Goal: Transaction & Acquisition: Purchase product/service

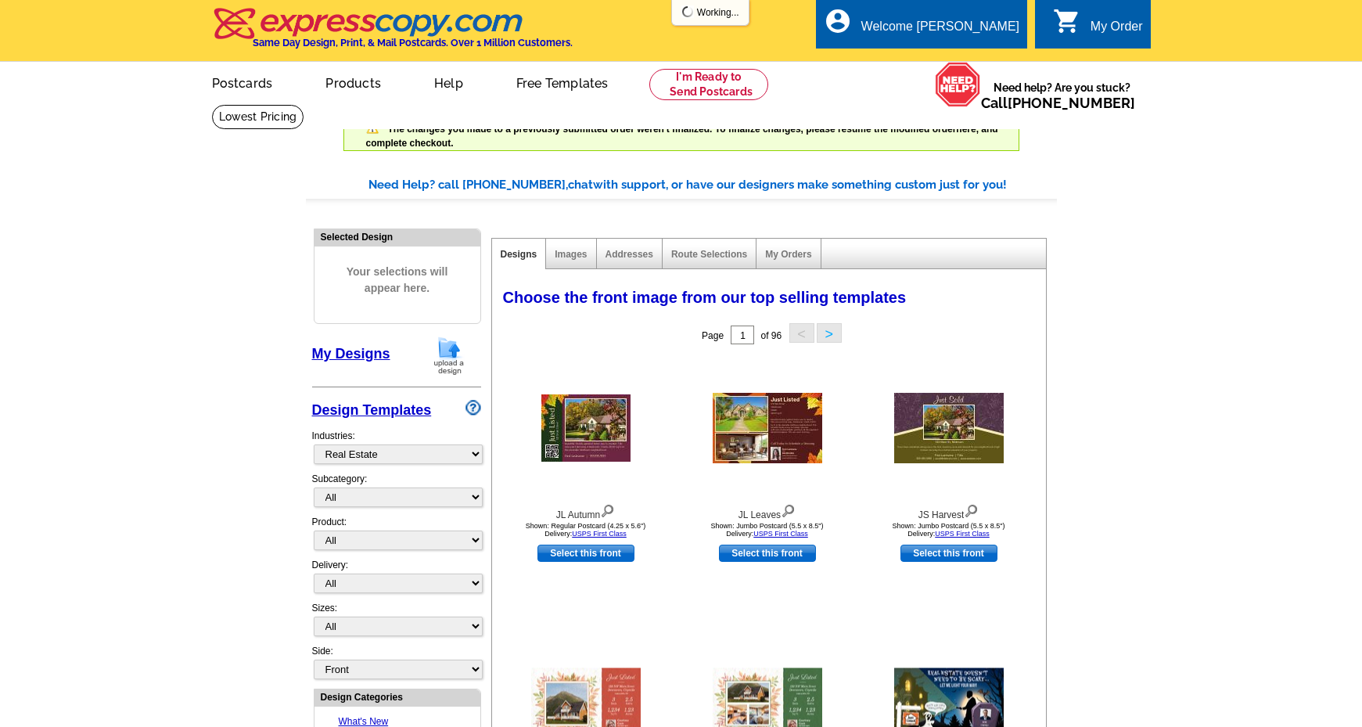
select select "785"
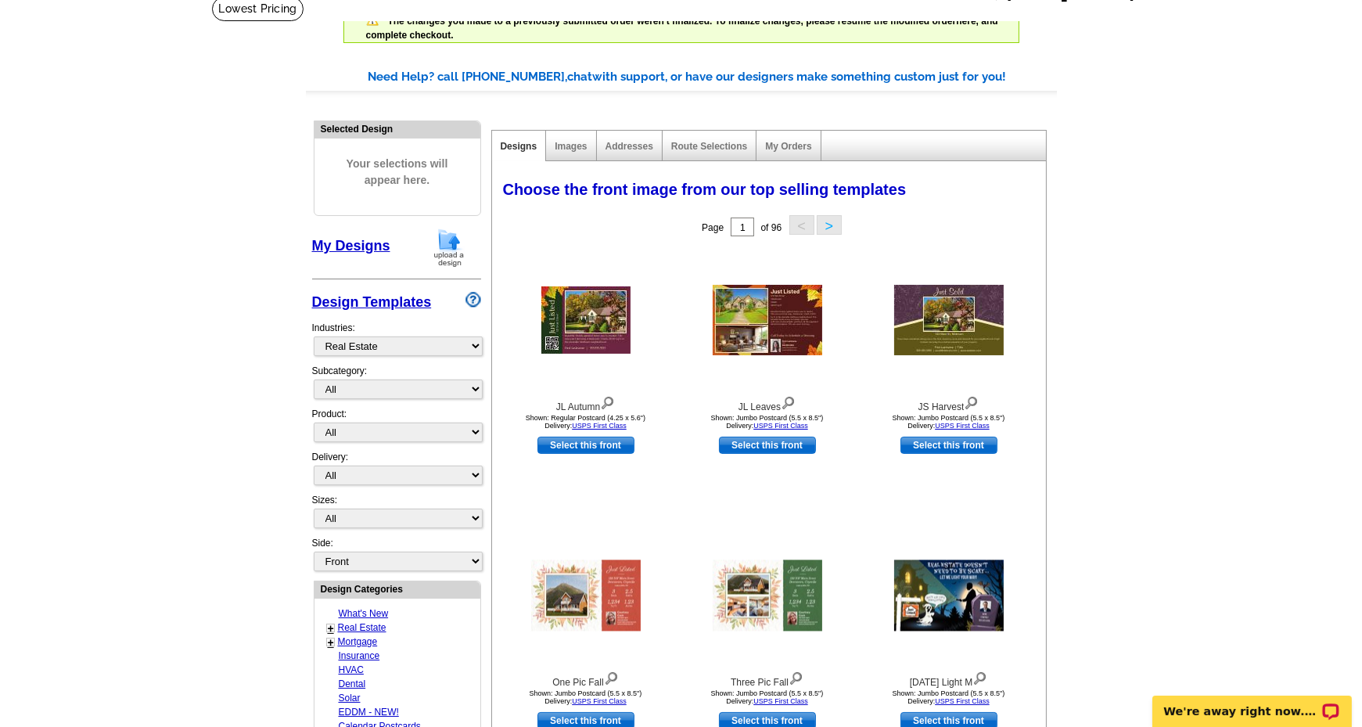
scroll to position [78, 0]
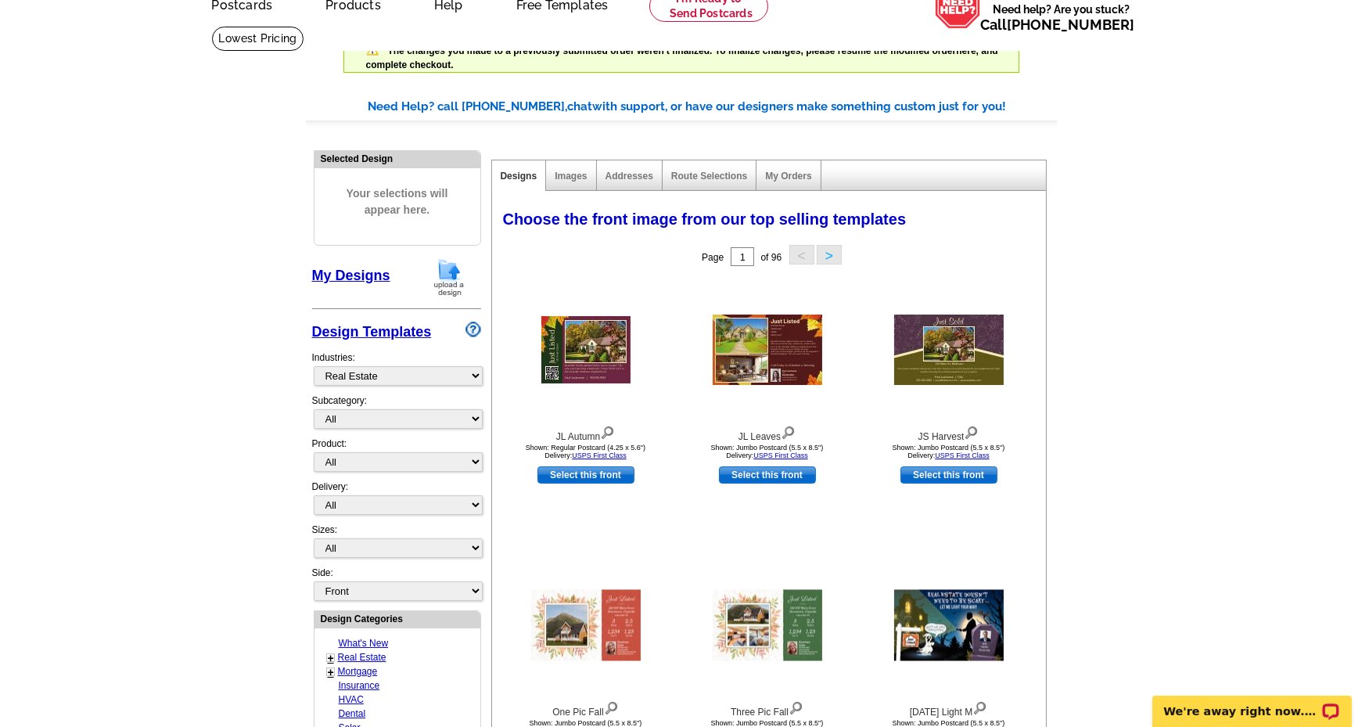
click at [344, 270] on link "My Designs" at bounding box center [351, 276] width 78 height 16
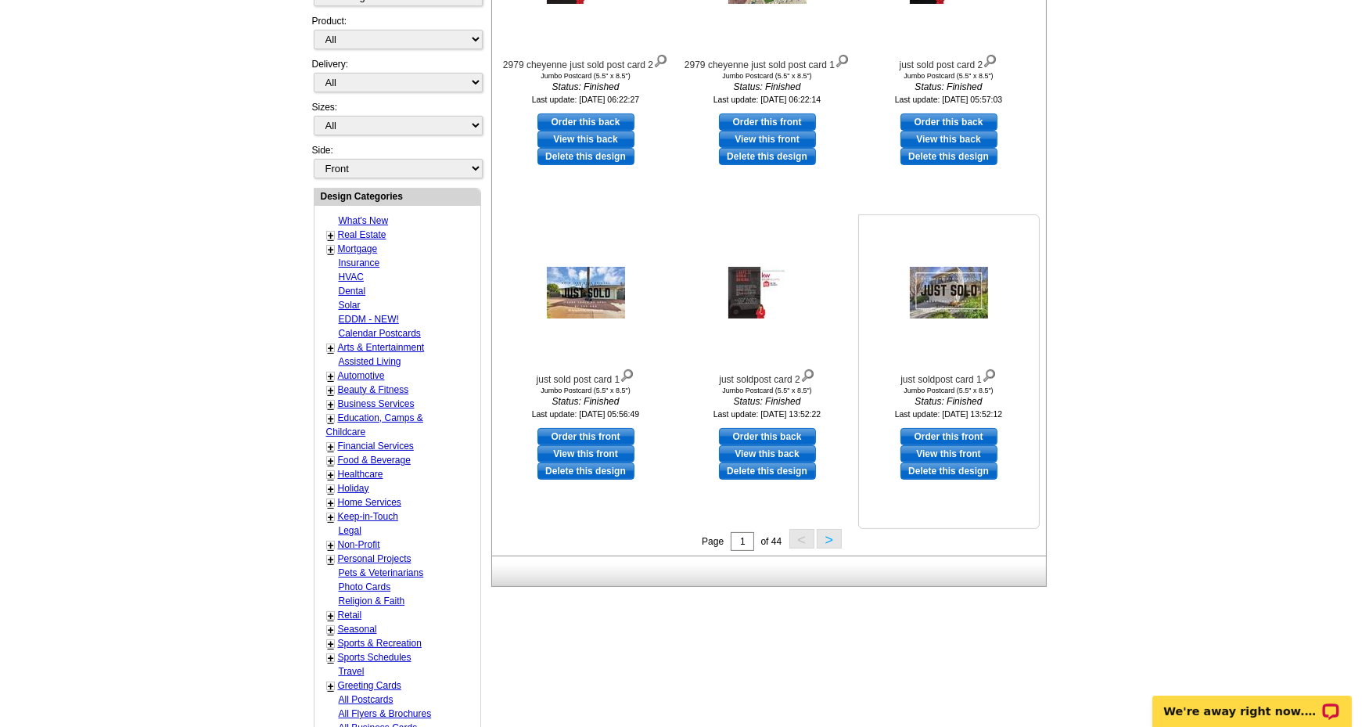
scroll to position [469, 0]
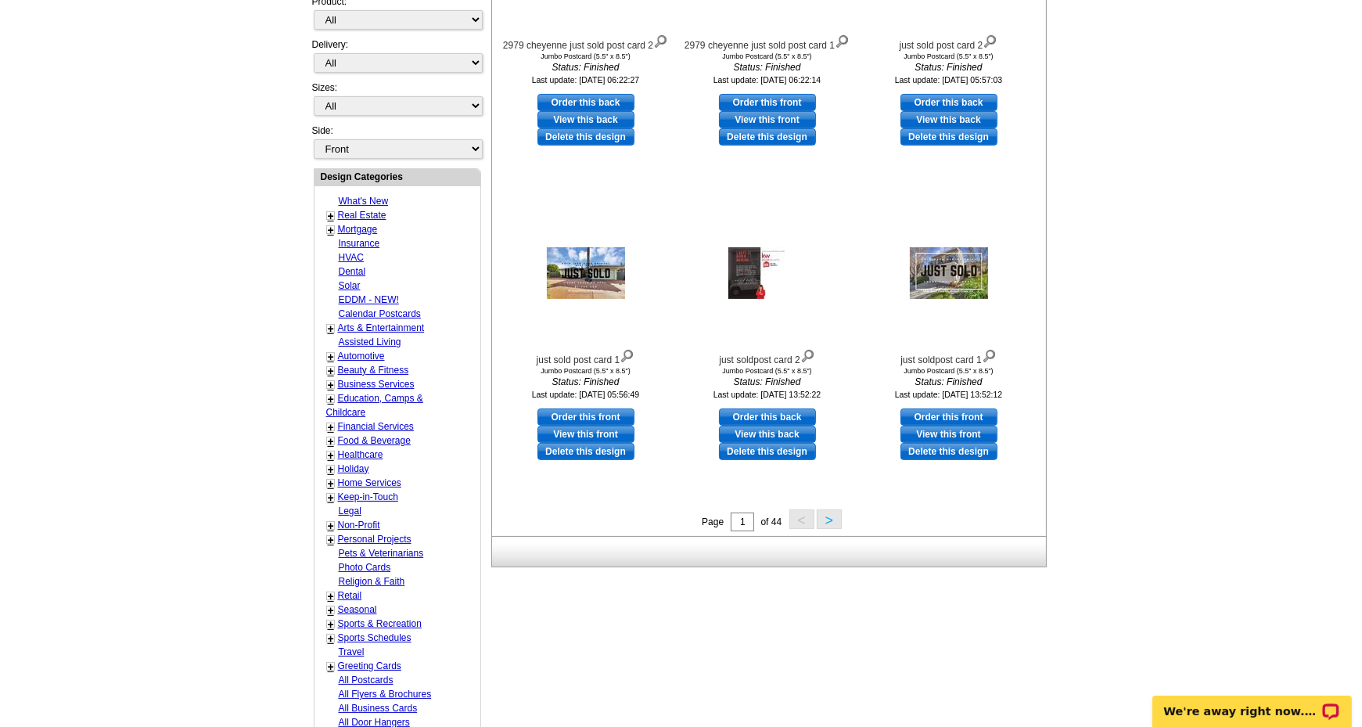
click at [830, 519] on button ">" at bounding box center [829, 519] width 25 height 20
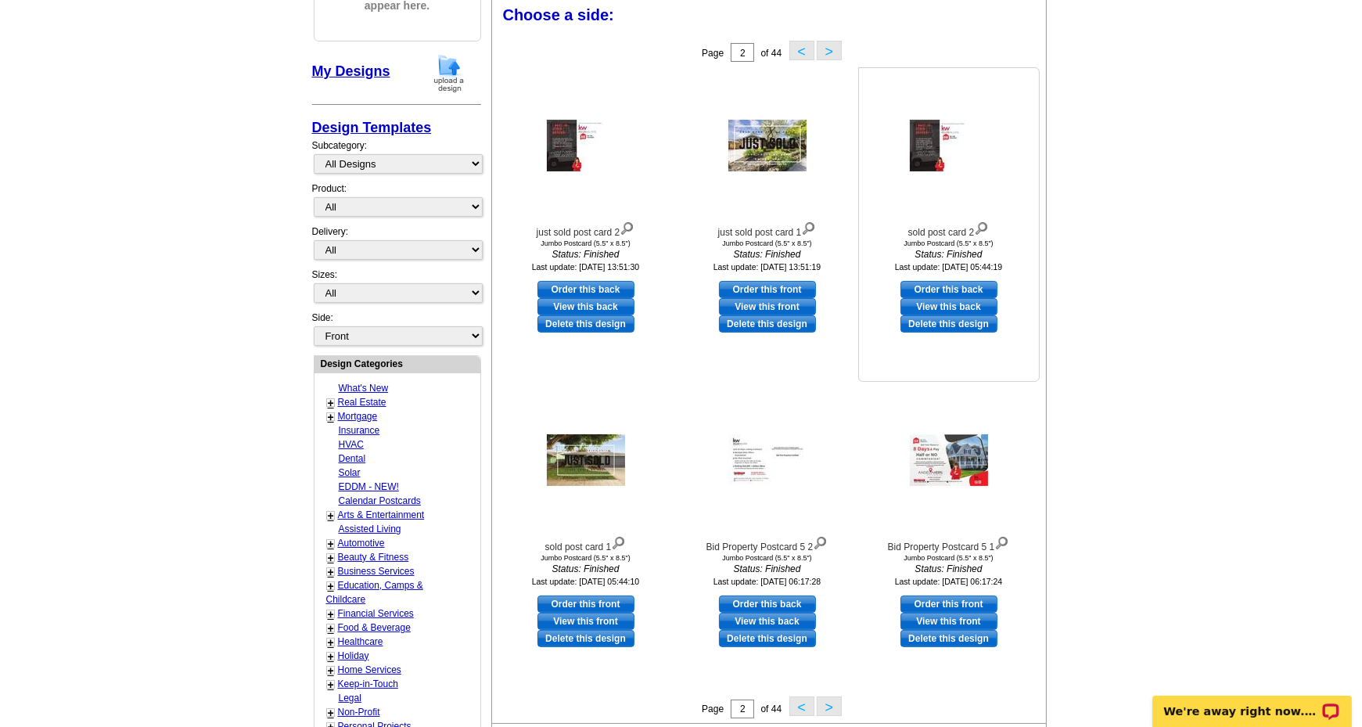
scroll to position [279, 0]
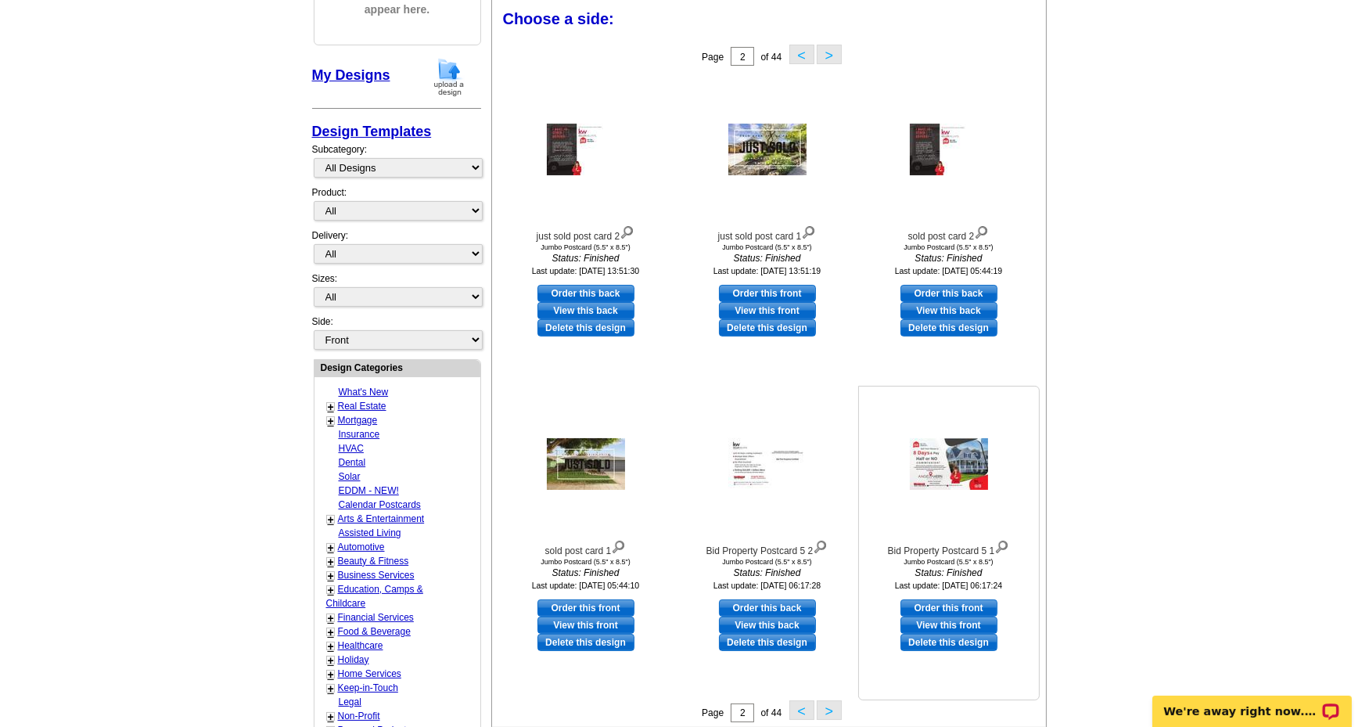
click at [944, 599] on link "Order this front" at bounding box center [948, 607] width 97 height 17
select select "2"
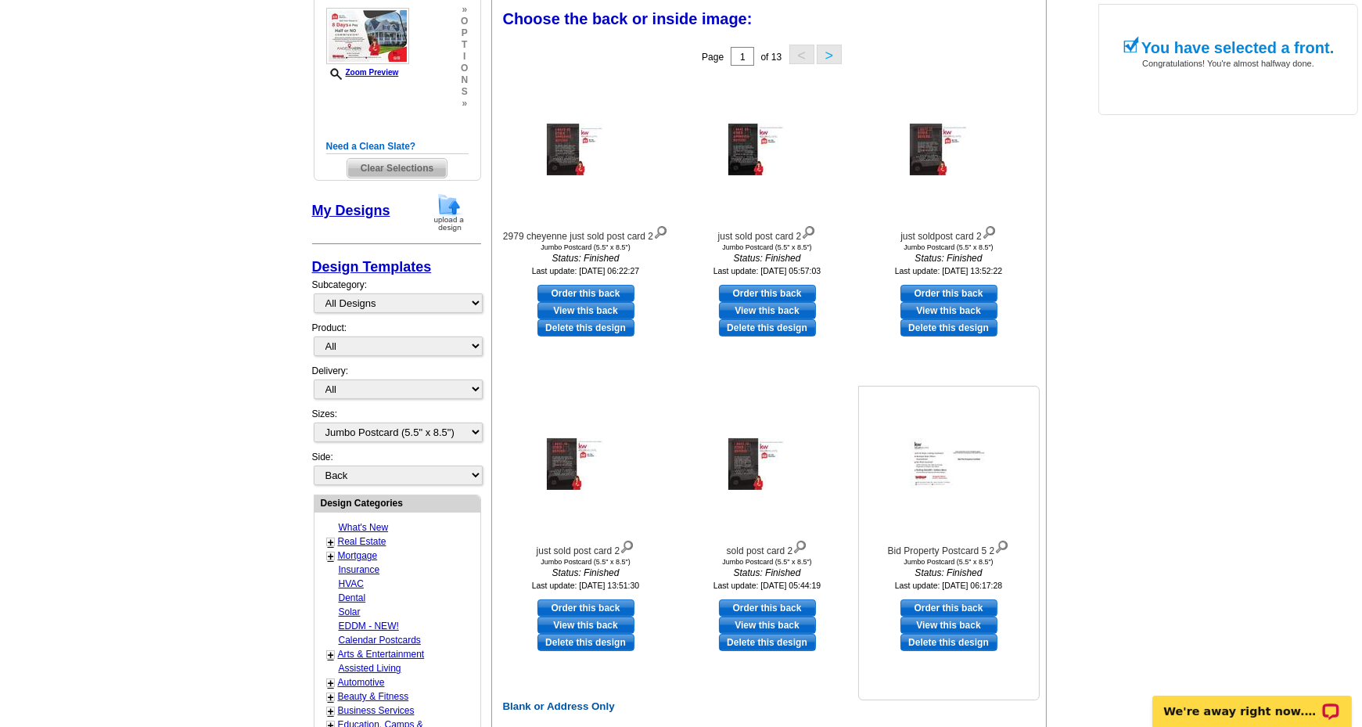
scroll to position [313, 0]
click at [926, 605] on link "Order this back" at bounding box center [948, 606] width 97 height 17
select select "front"
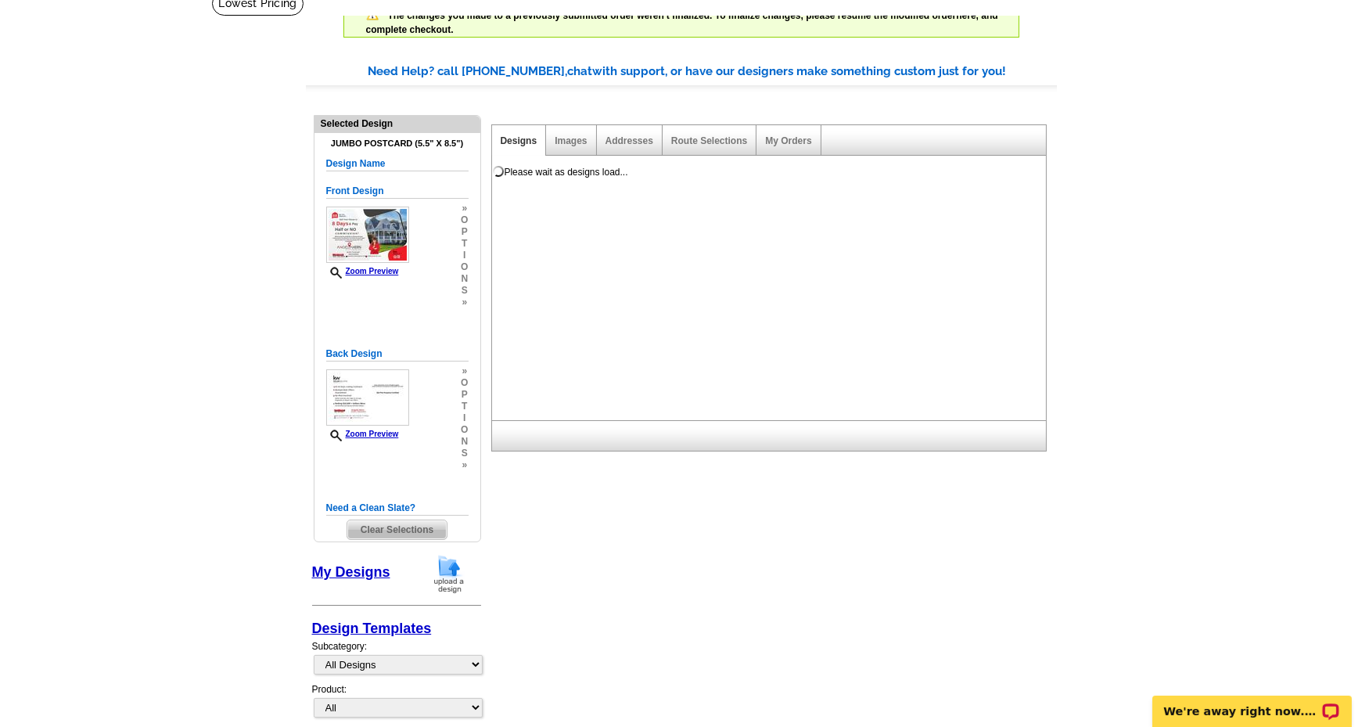
scroll to position [0, 0]
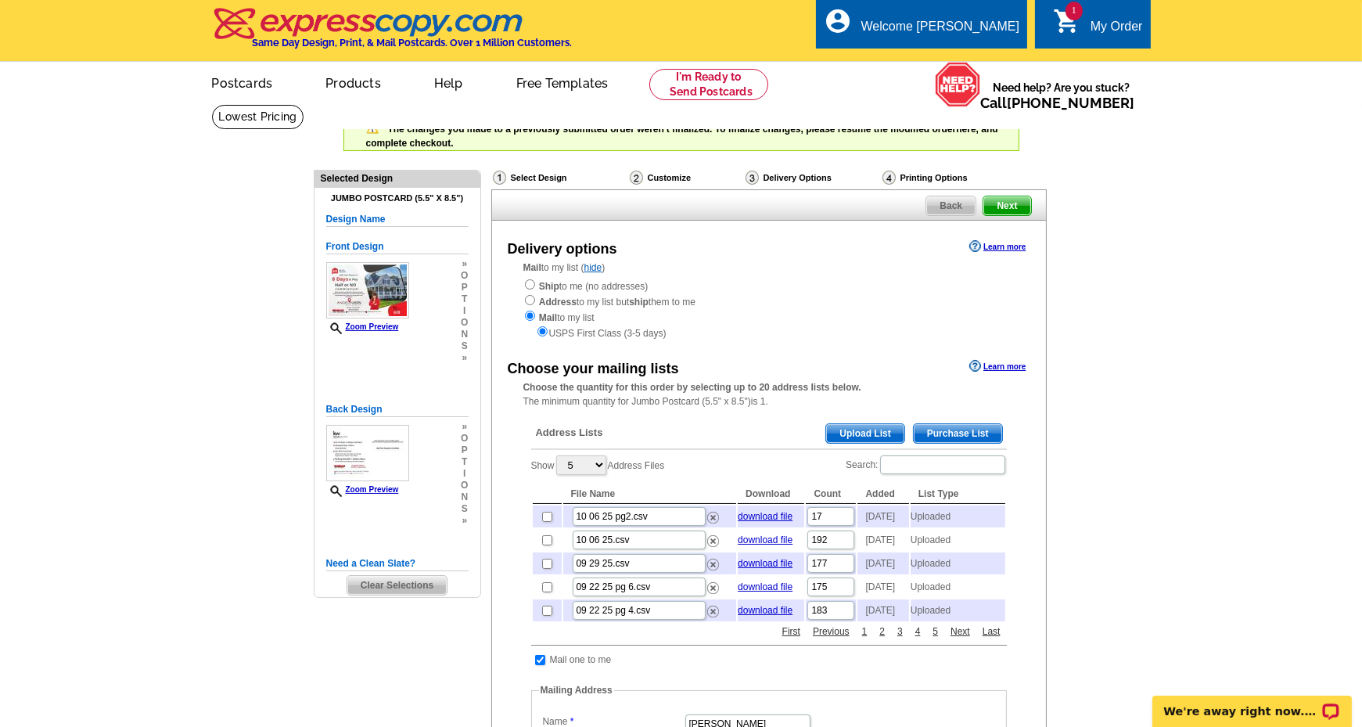
click at [864, 434] on span "Upload List" at bounding box center [864, 433] width 77 height 19
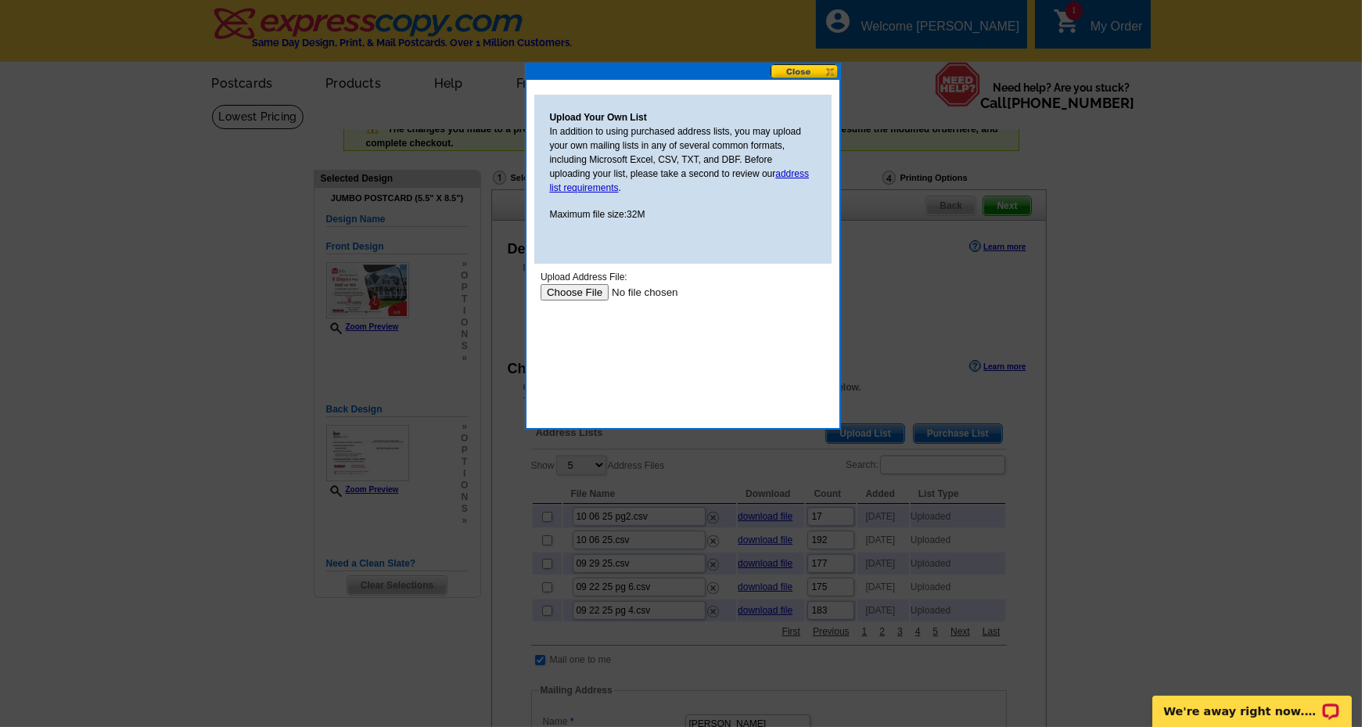
click at [562, 291] on input "file" at bounding box center [639, 291] width 198 height 16
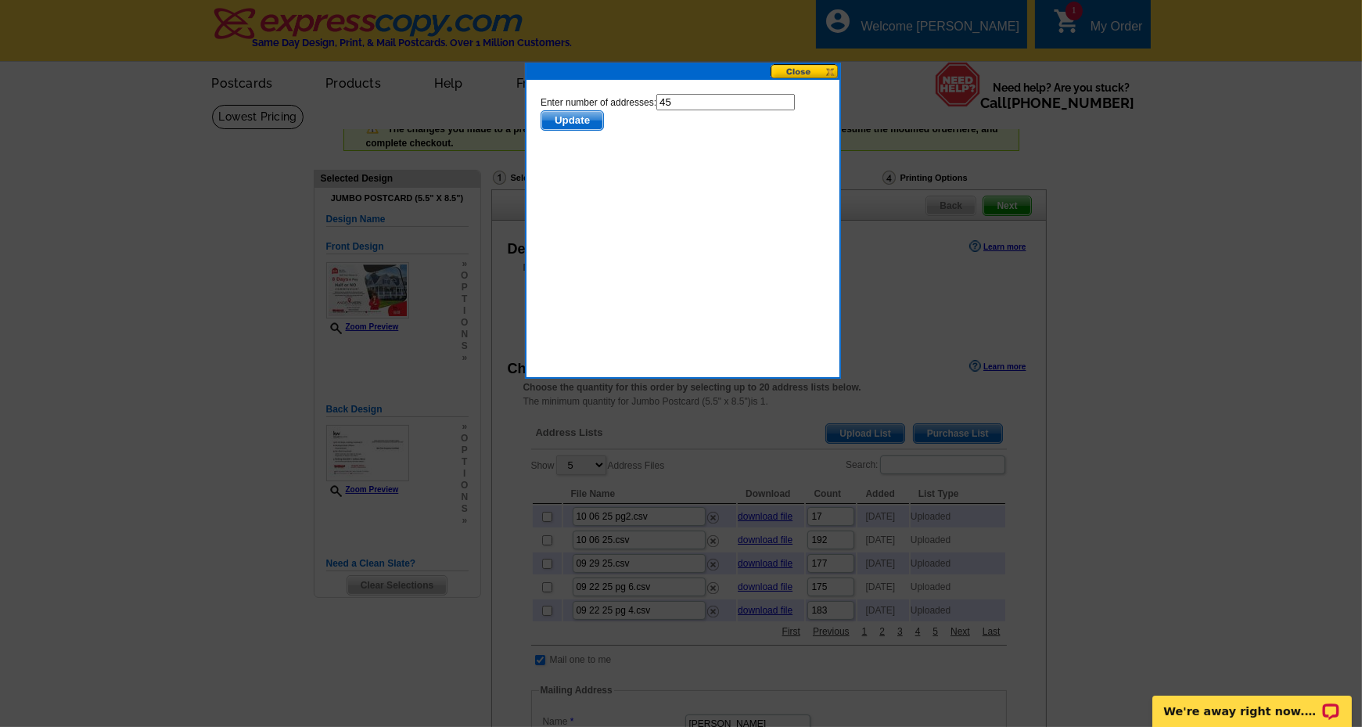
click at [562, 116] on span "Update" at bounding box center [572, 119] width 62 height 19
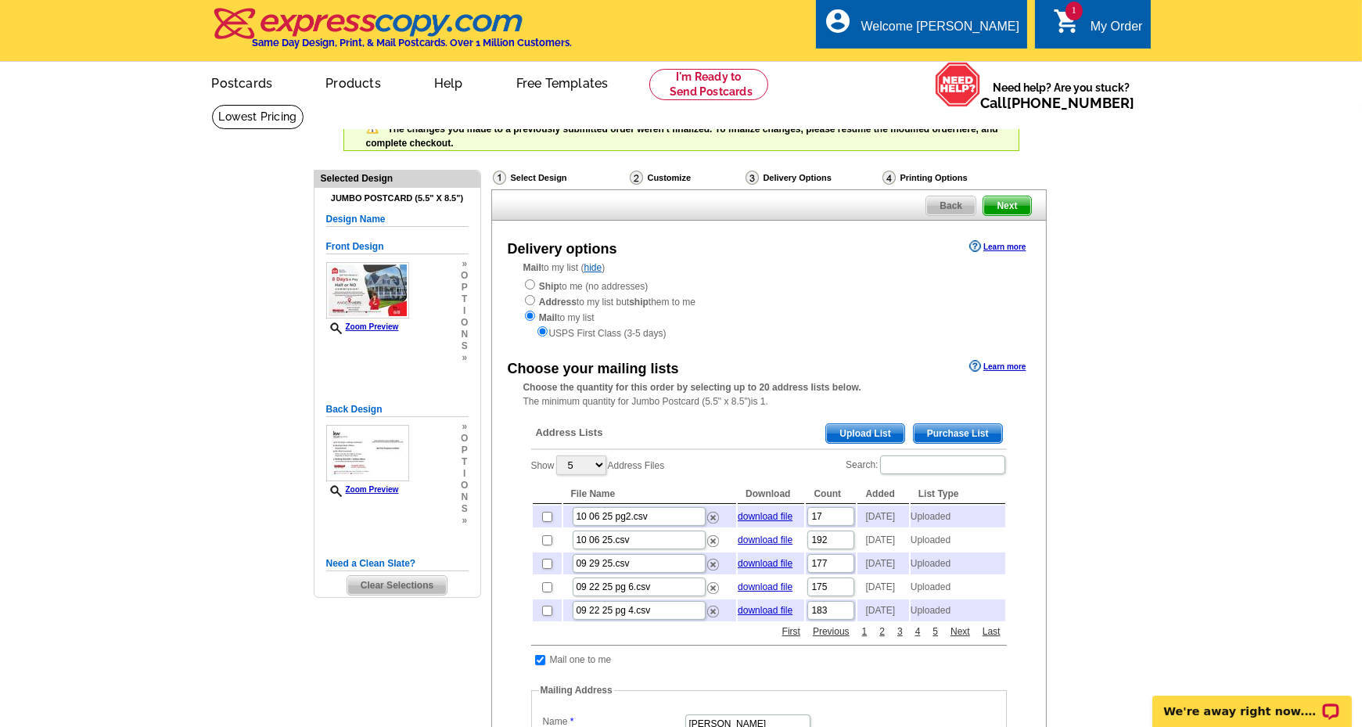
scroll to position [5, 0]
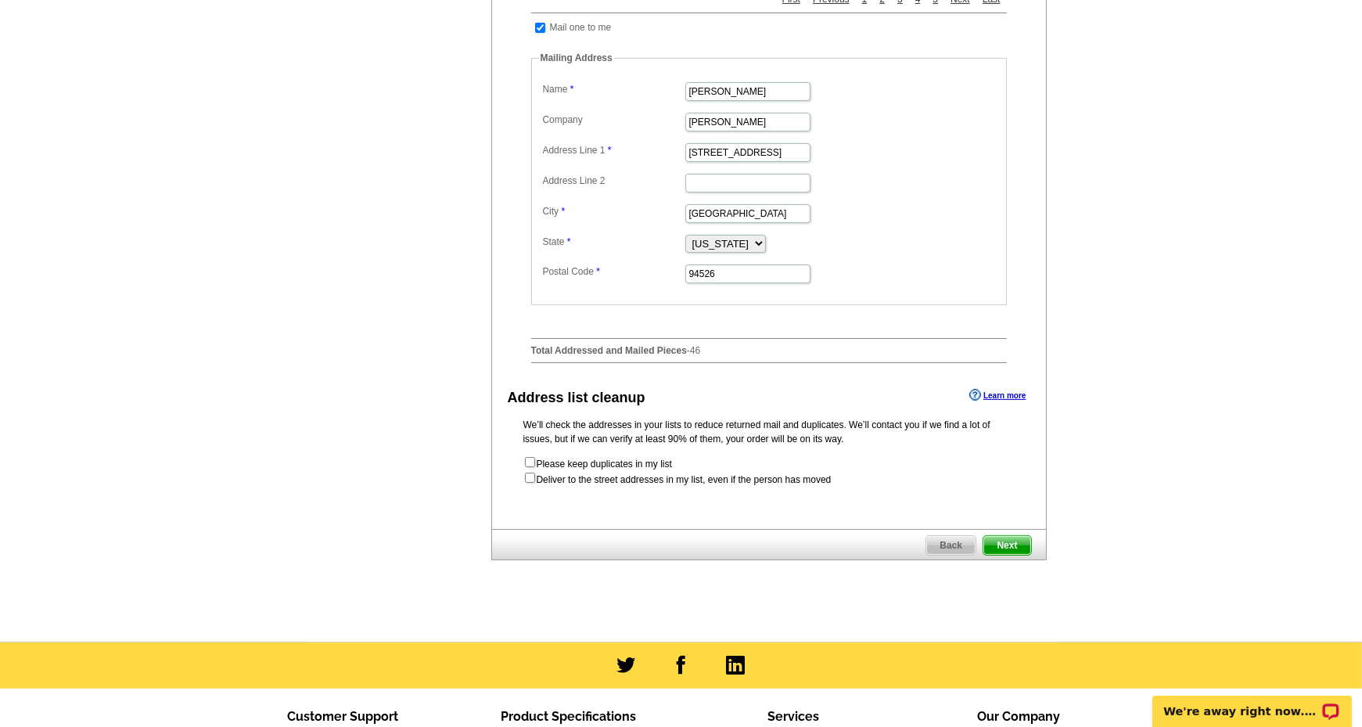
scroll to position [710, 0]
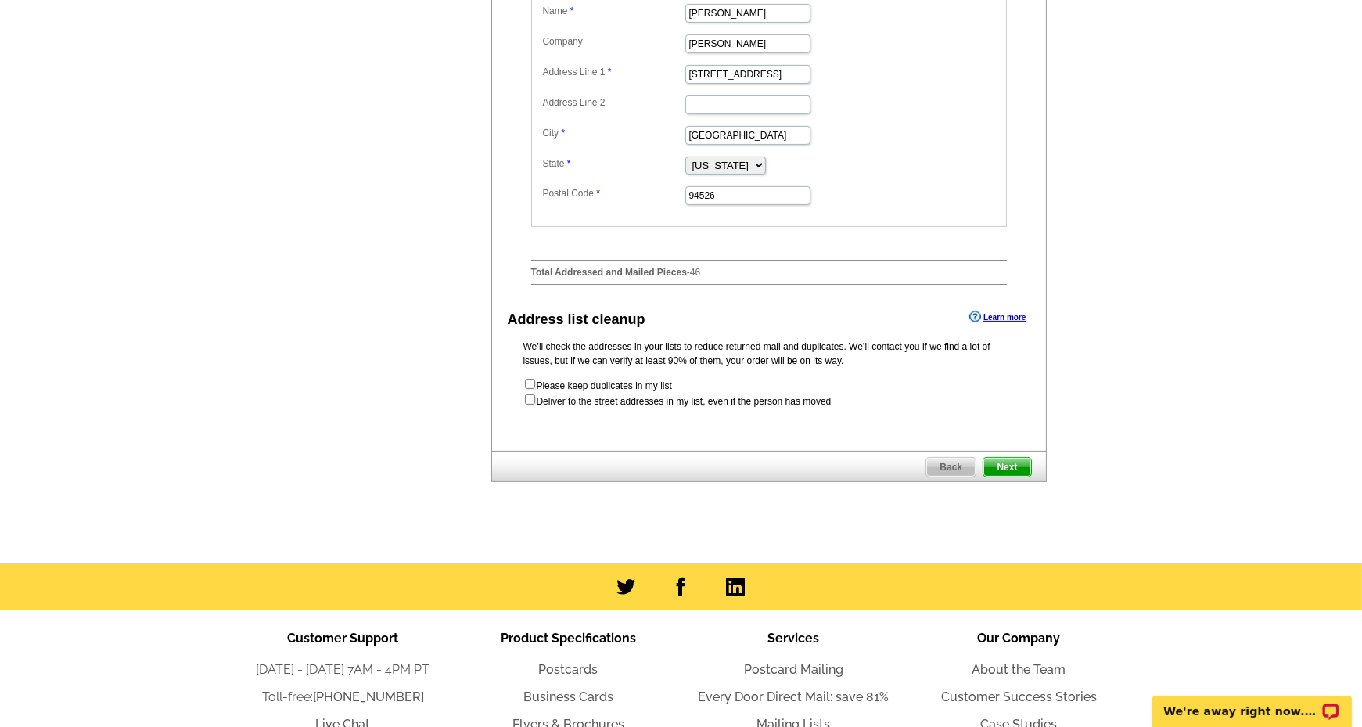
click at [998, 476] on span "Next" at bounding box center [1006, 467] width 47 height 19
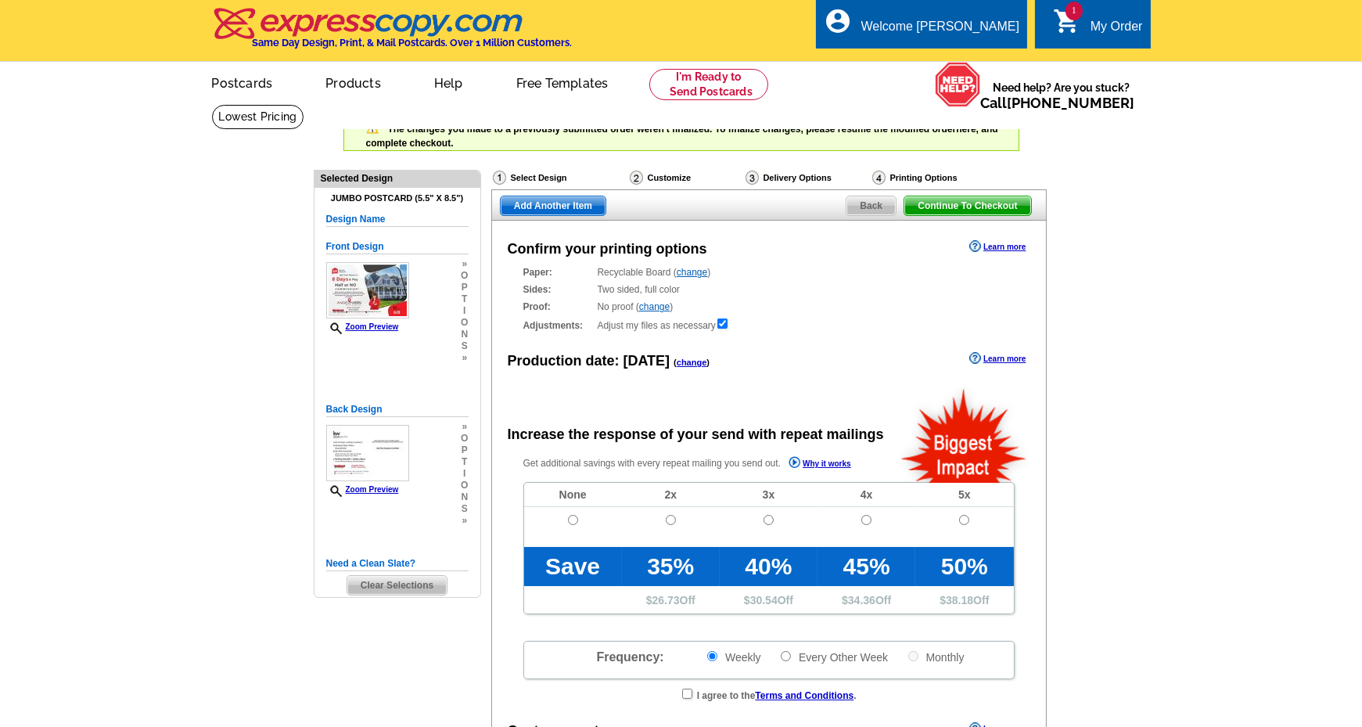
radio input "false"
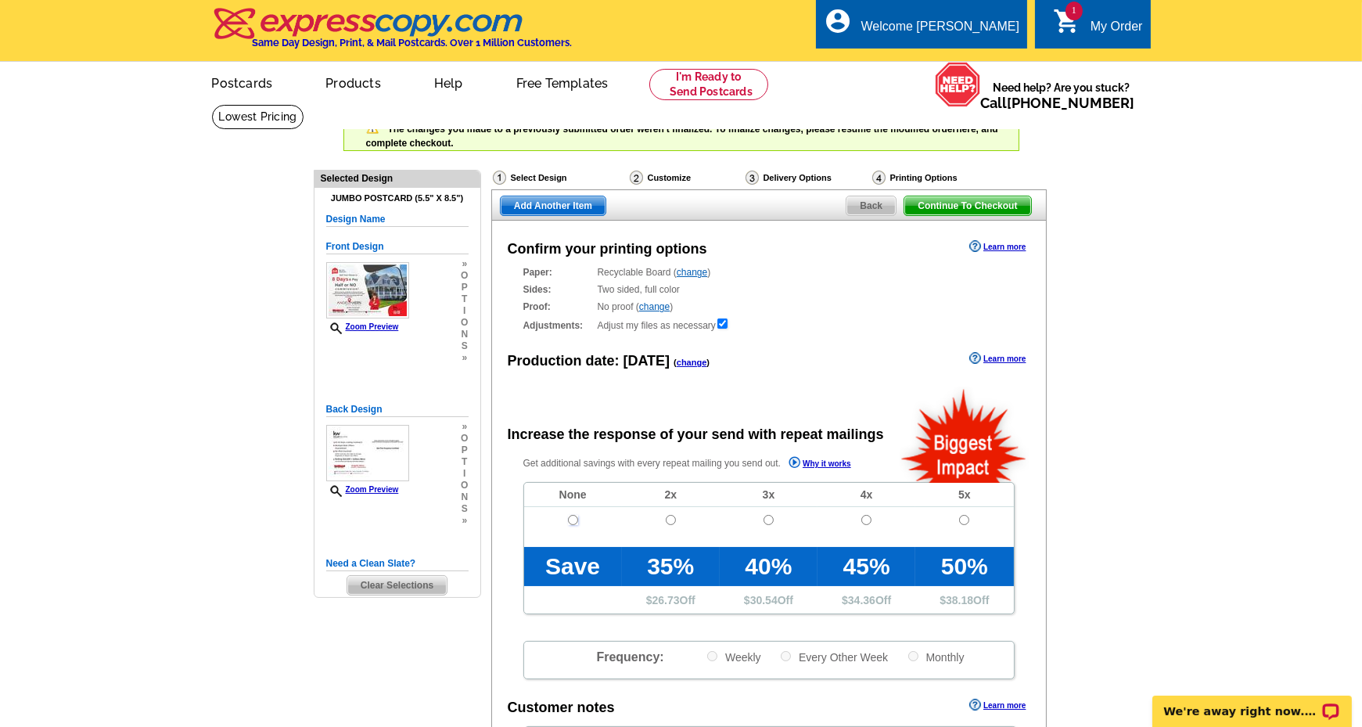
click at [571, 519] on input "radio" at bounding box center [573, 520] width 10 height 10
radio input "true"
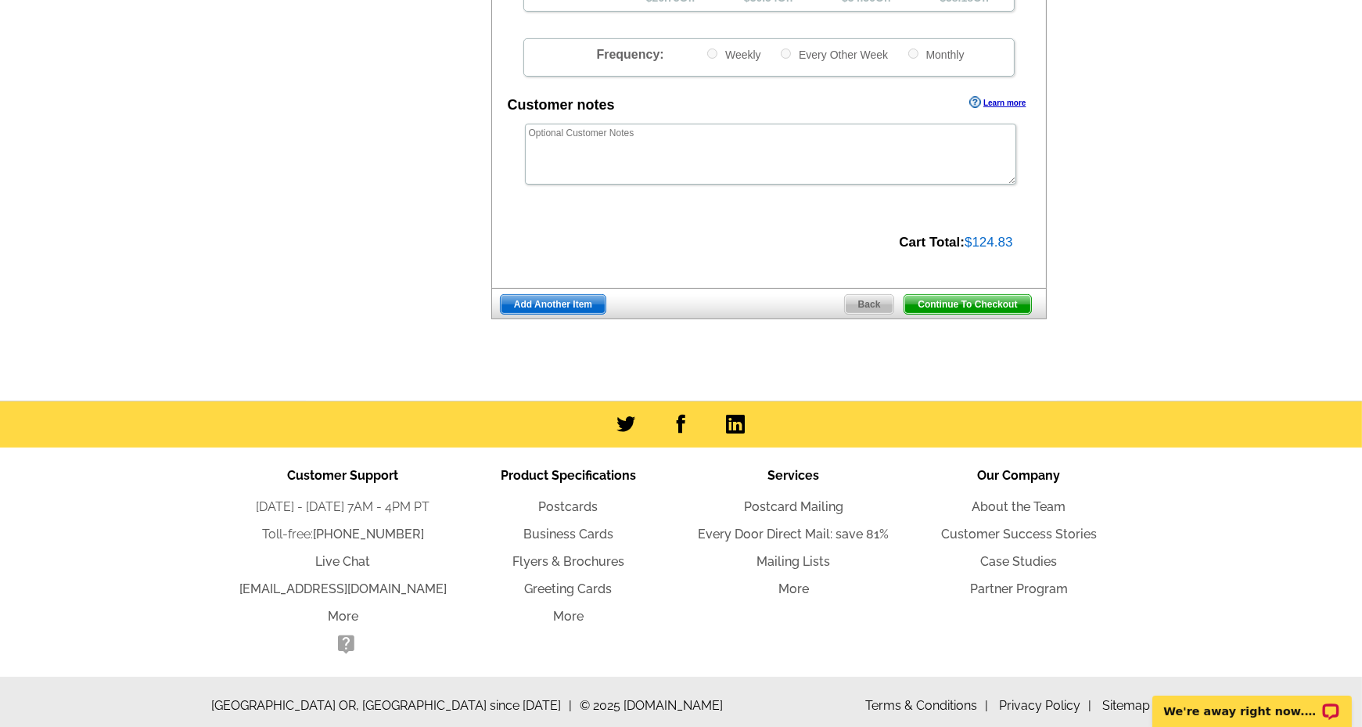
scroll to position [606, 0]
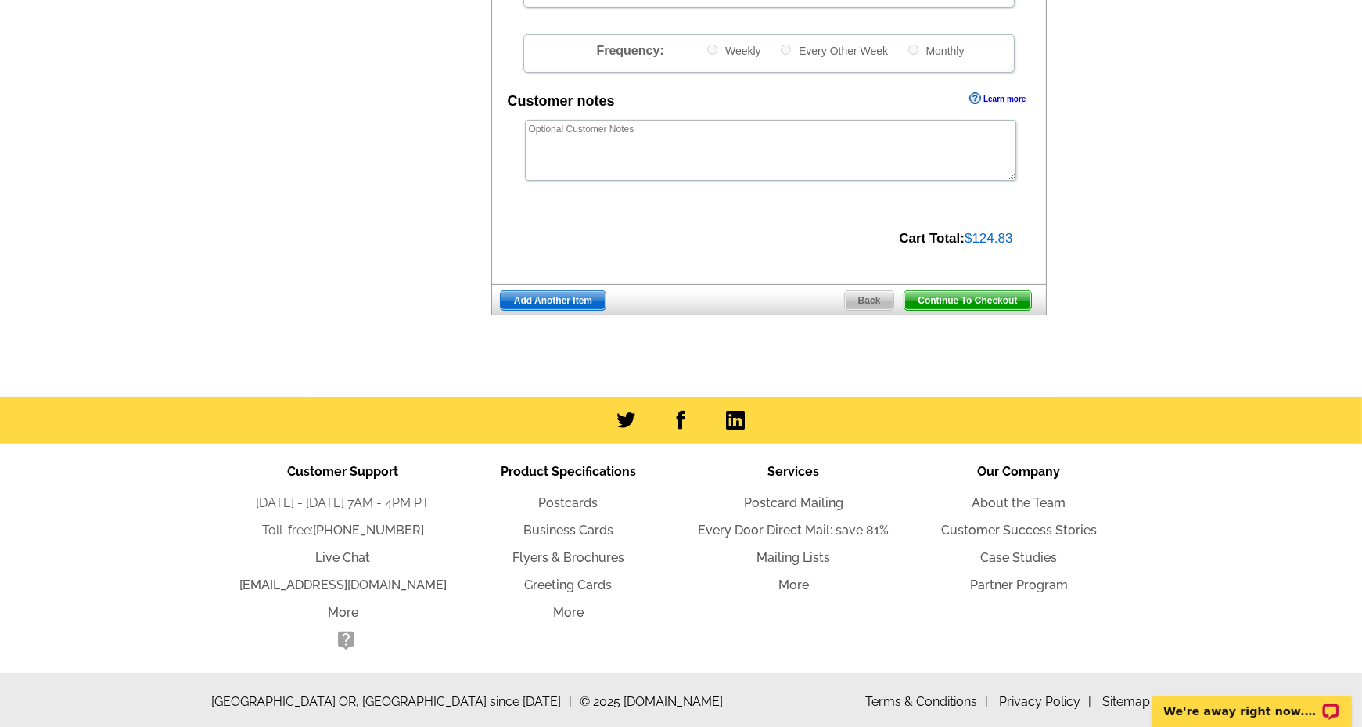
click at [958, 295] on span "Continue To Checkout" at bounding box center [967, 300] width 126 height 19
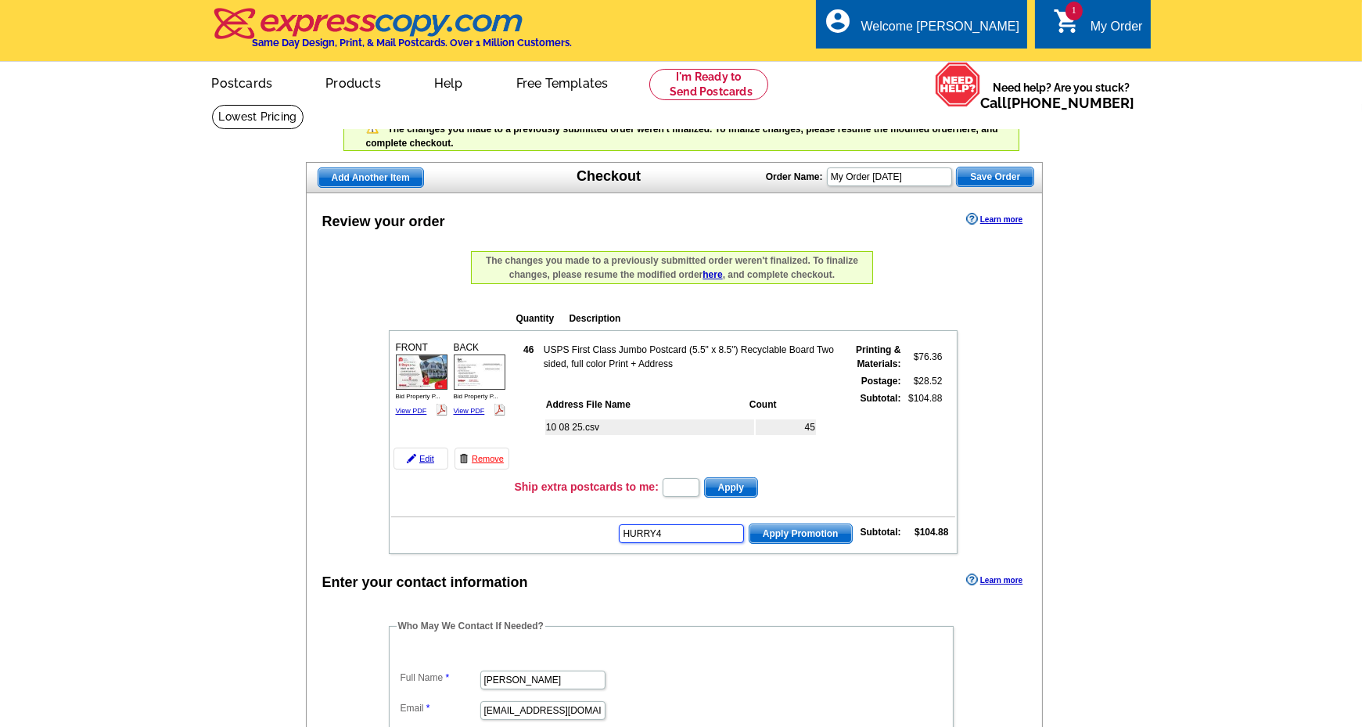
type input "HURRY40"
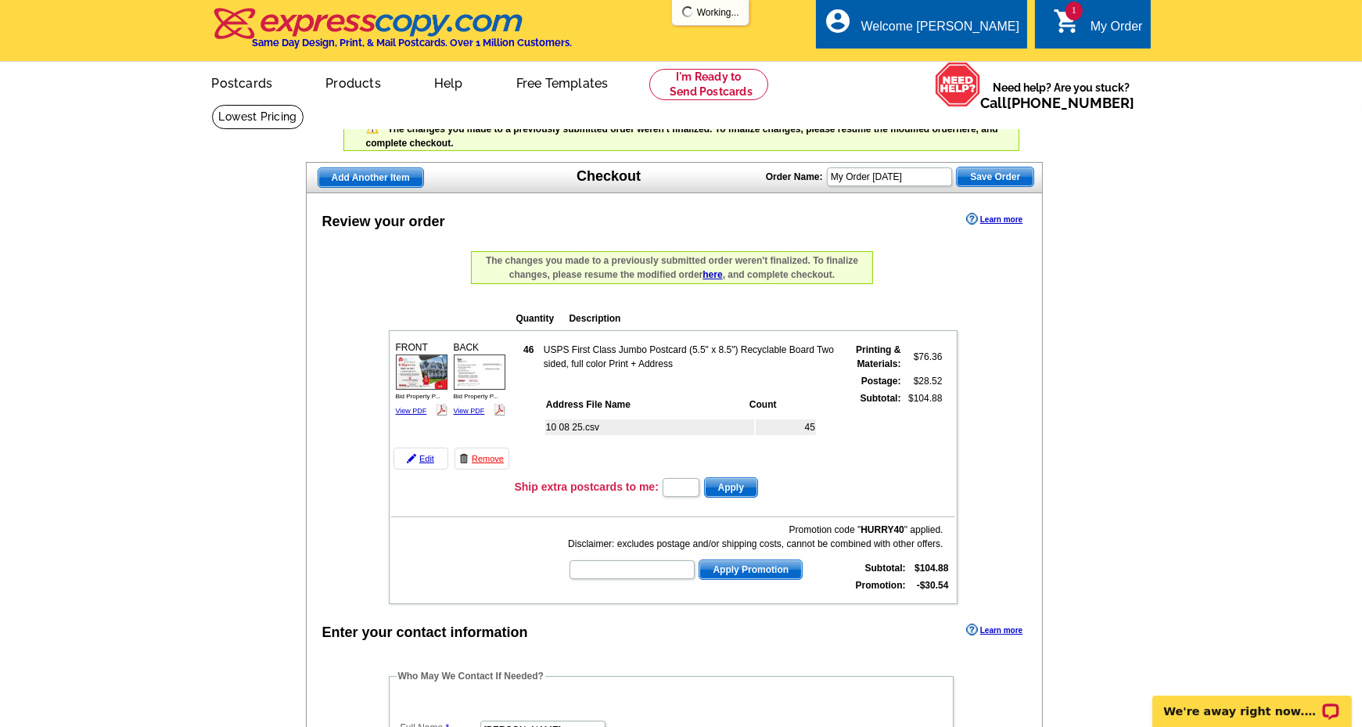
click at [589, 342] on td "USPS First Class Jumbo Postcard (5.5" x 8.5") Recyclable Board Two sided, full …" at bounding box center [690, 357] width 295 height 30
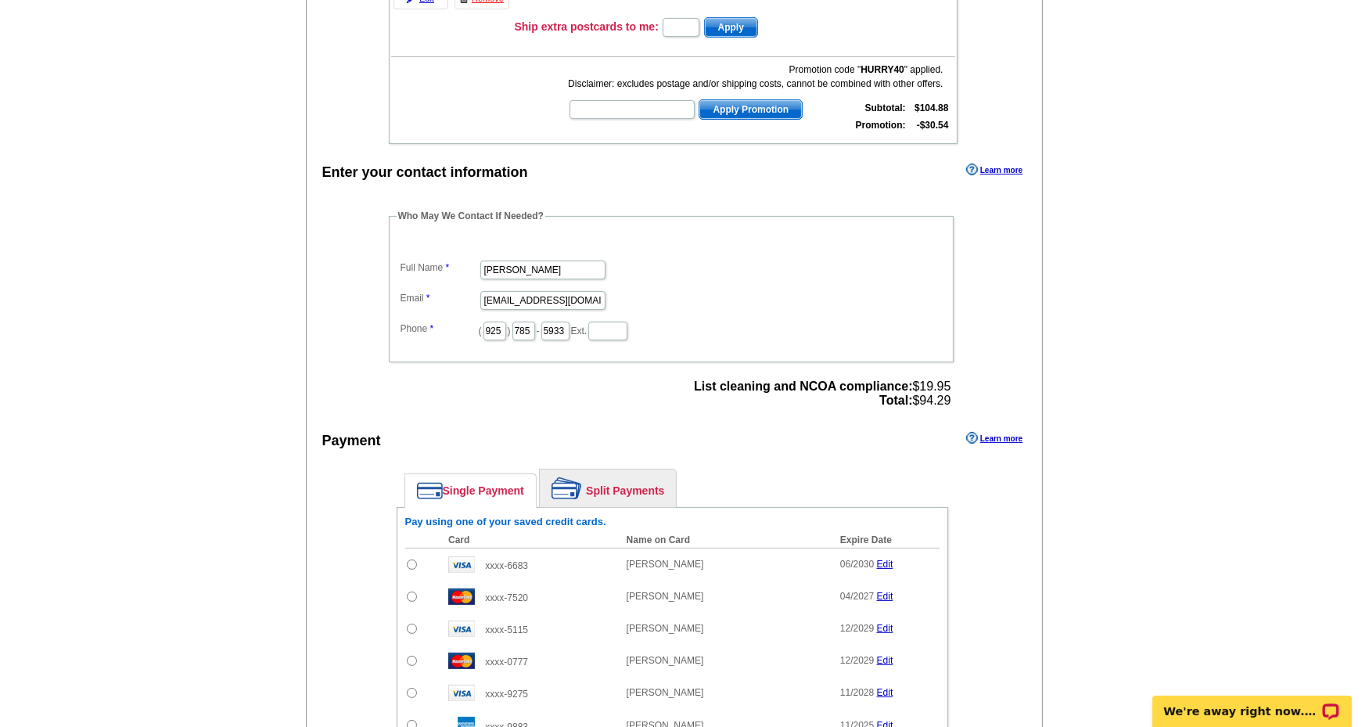
scroll to position [548, 0]
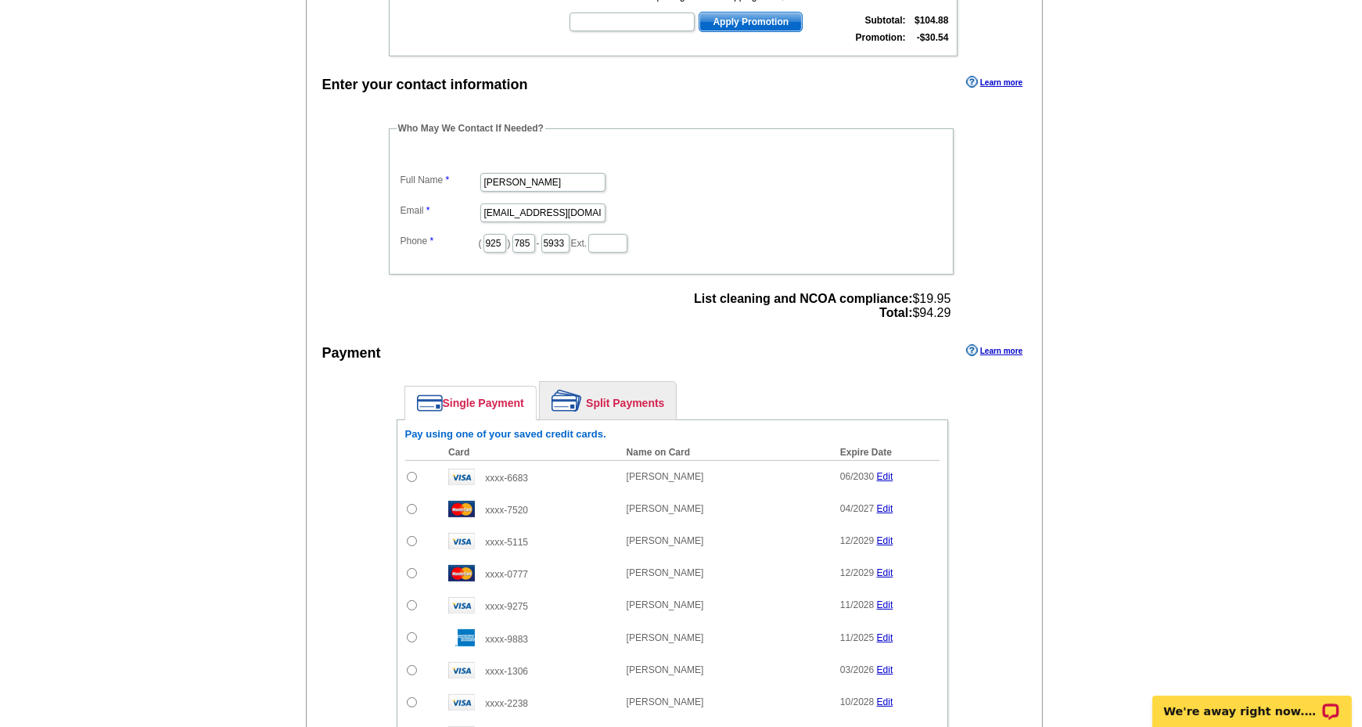
click at [411, 472] on input "radio" at bounding box center [412, 477] width 10 height 10
radio input "true"
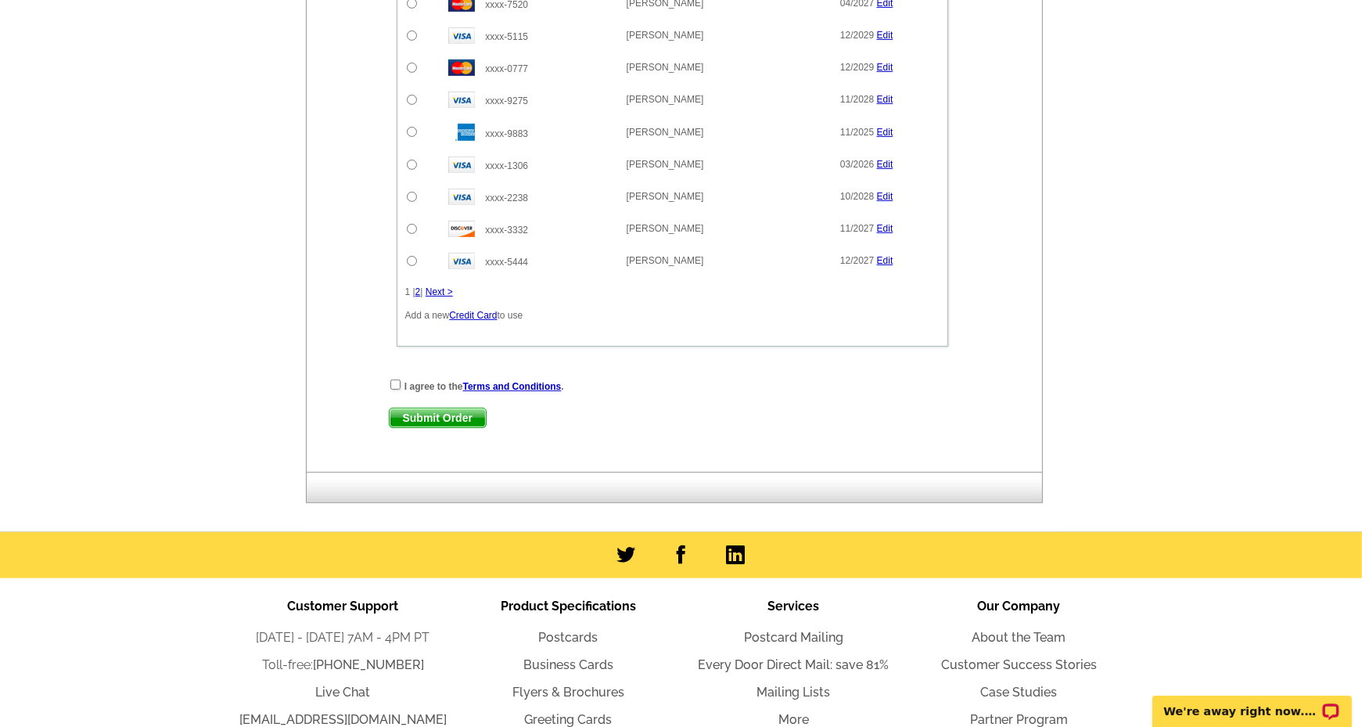
scroll to position [1177, 0]
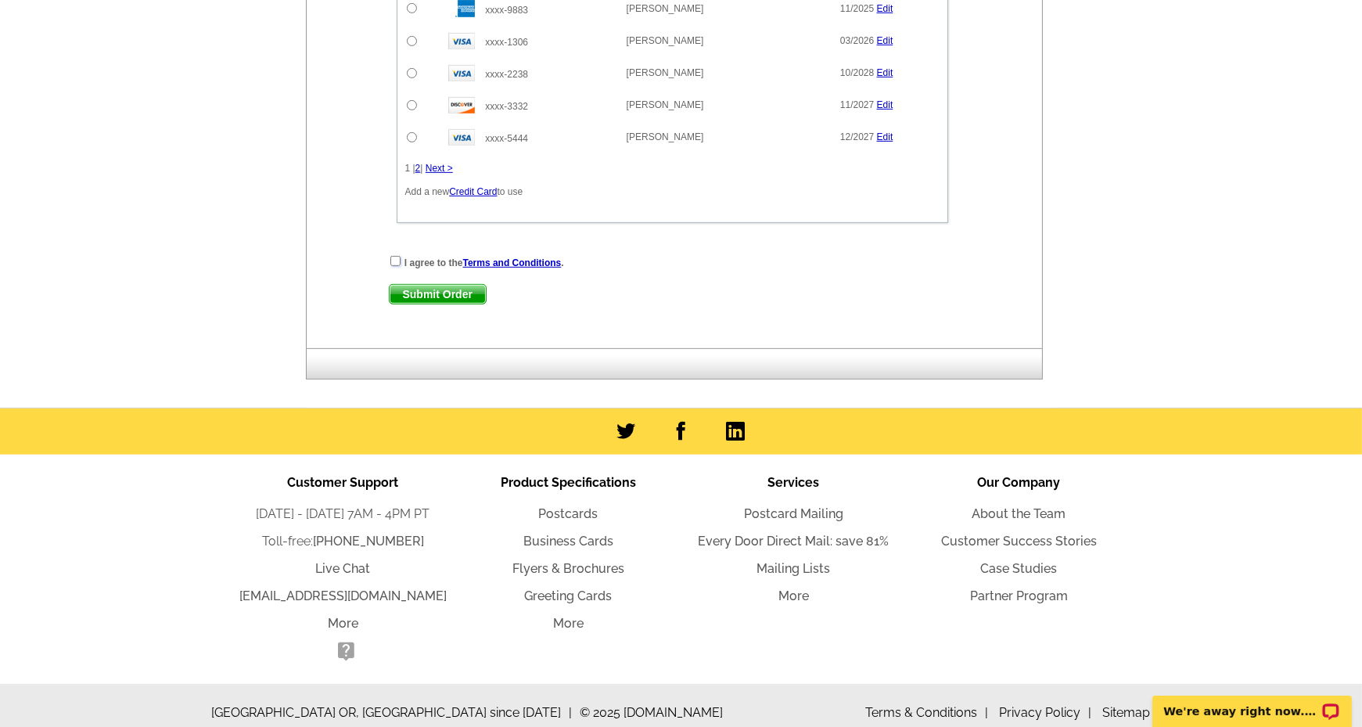
click at [390, 256] on input "checkbox" at bounding box center [395, 261] width 10 height 10
checkbox input "true"
click at [426, 285] on span "Submit Order" at bounding box center [438, 294] width 96 height 19
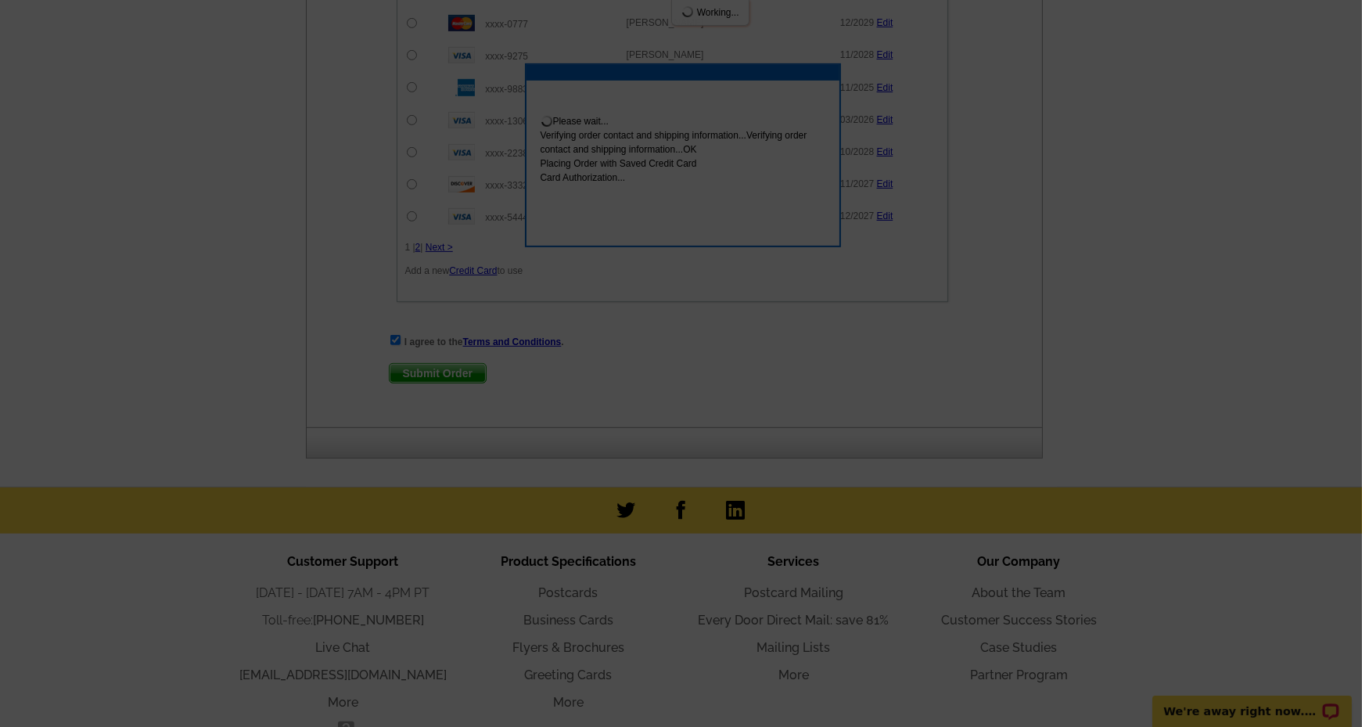
scroll to position [1256, 0]
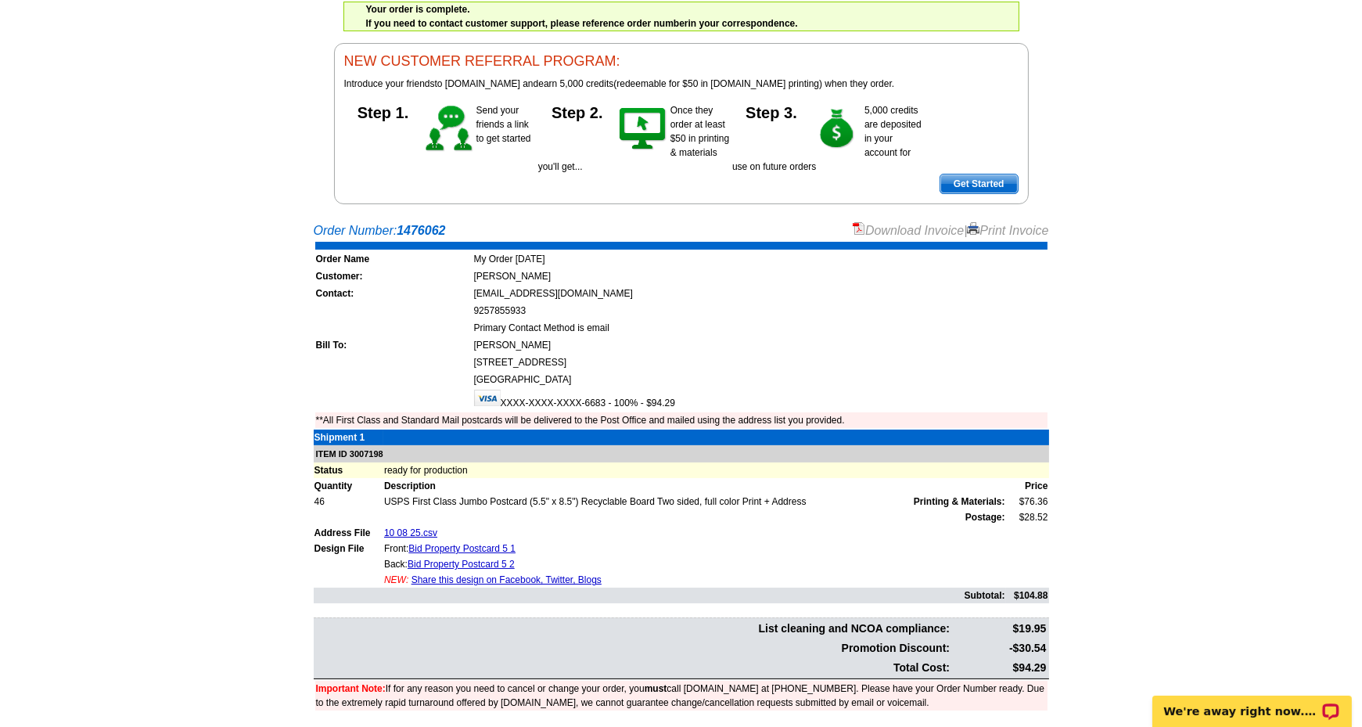
scroll to position [235, 0]
